Goal: Communication & Community: Participate in discussion

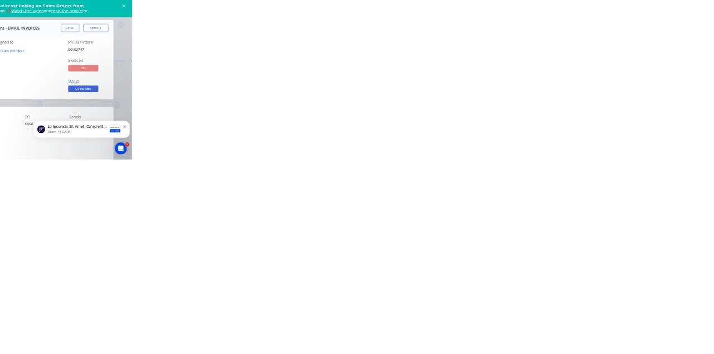
click at [148, 88] on button "Collaborate" at bounding box center [95, 98] width 106 height 28
click at [502, 328] on div at bounding box center [359, 323] width 286 height 12
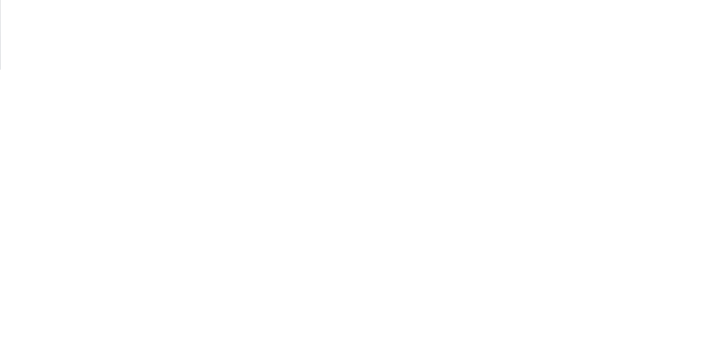
click at [627, 331] on button "Send" at bounding box center [605, 322] width 44 height 17
click at [597, 61] on button "Close" at bounding box center [576, 62] width 41 height 18
